Goal: Transaction & Acquisition: Purchase product/service

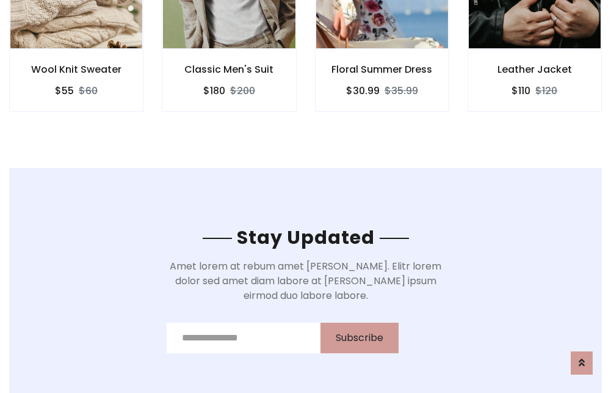
scroll to position [1839, 0]
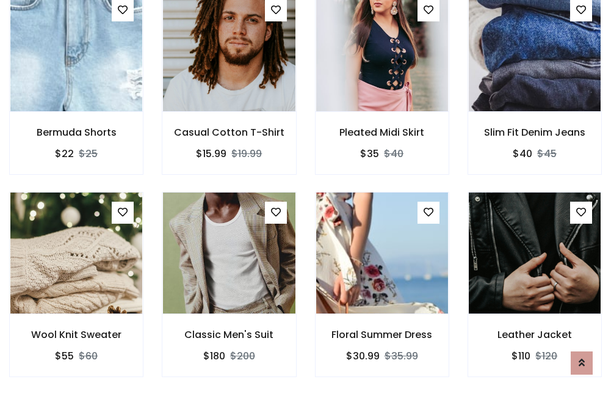
scroll to position [1276, 0]
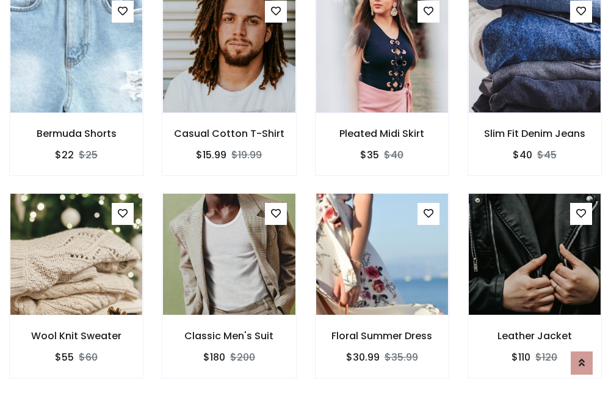
click at [306, 196] on div "Floral Summer Dress $30.99 $35.99" at bounding box center [382, 294] width 153 height 202
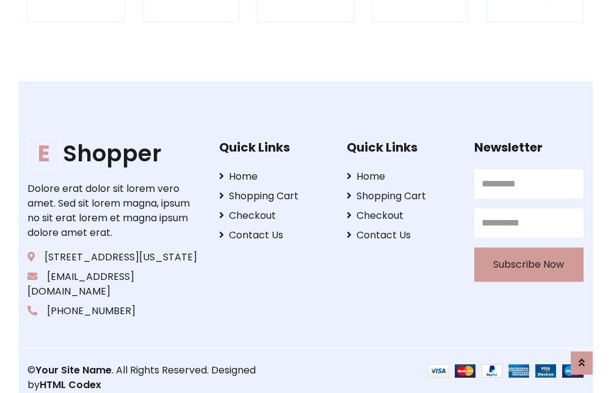
scroll to position [2324, 0]
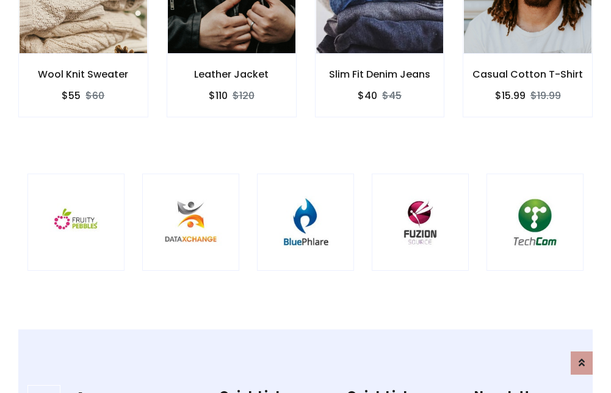
click at [305, 196] on img at bounding box center [305, 222] width 67 height 67
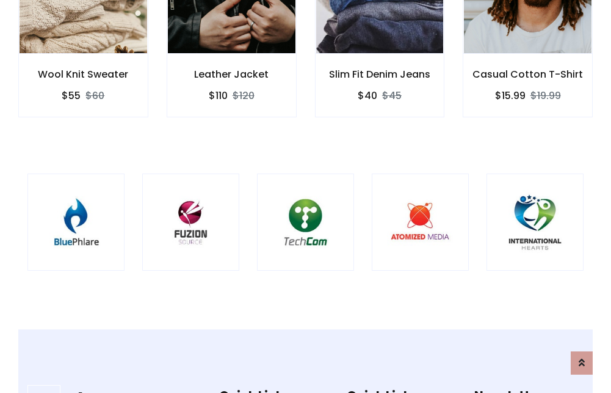
click at [305, 196] on img at bounding box center [305, 222] width 67 height 67
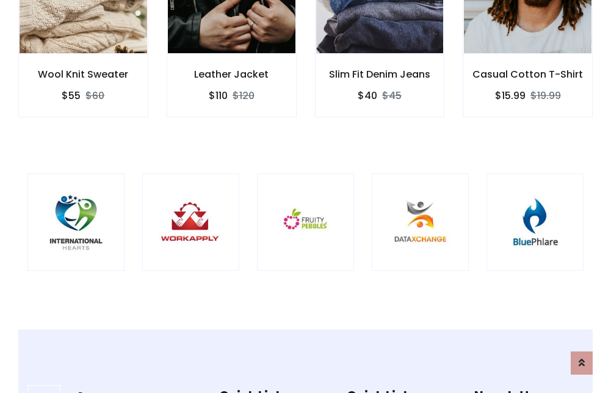
scroll to position [0, 0]
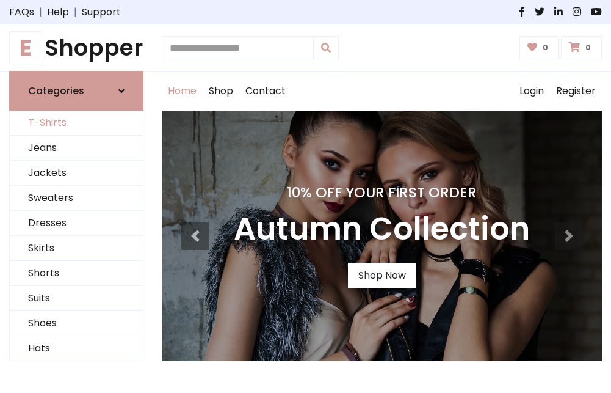
click at [76, 123] on link "T-Shirts" at bounding box center [76, 123] width 133 height 25
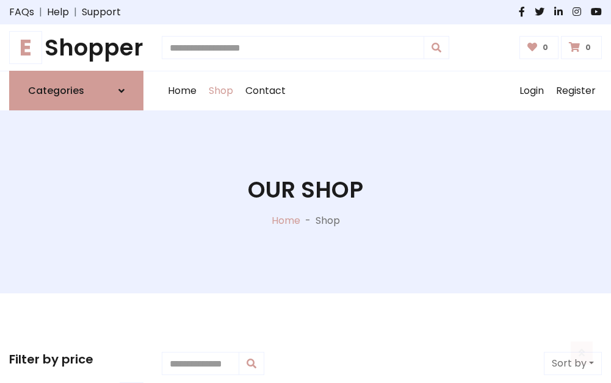
scroll to position [490, 0]
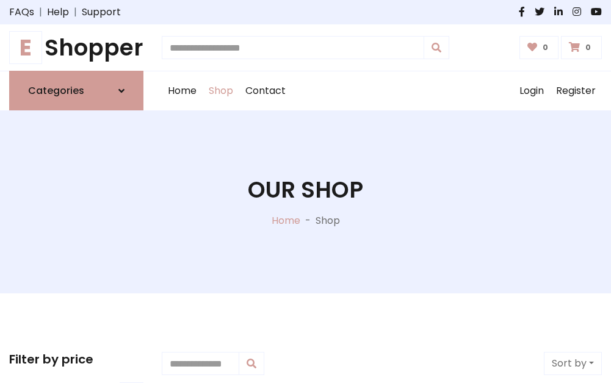
click at [76, 48] on h1 "E Shopper" at bounding box center [76, 47] width 134 height 27
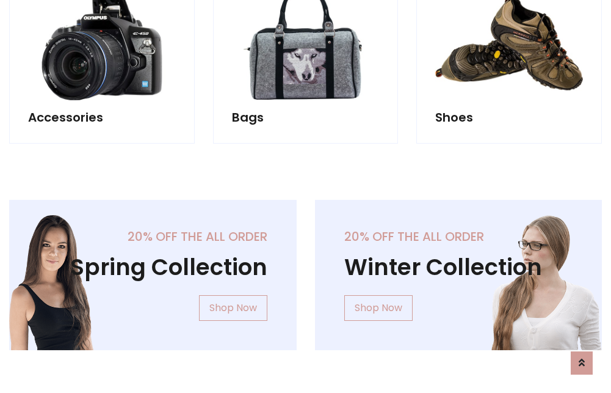
scroll to position [1186, 0]
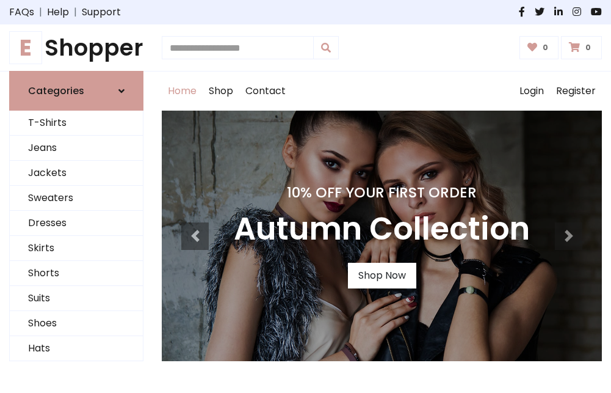
scroll to position [400, 0]
